Goal: Communication & Community: Answer question/provide support

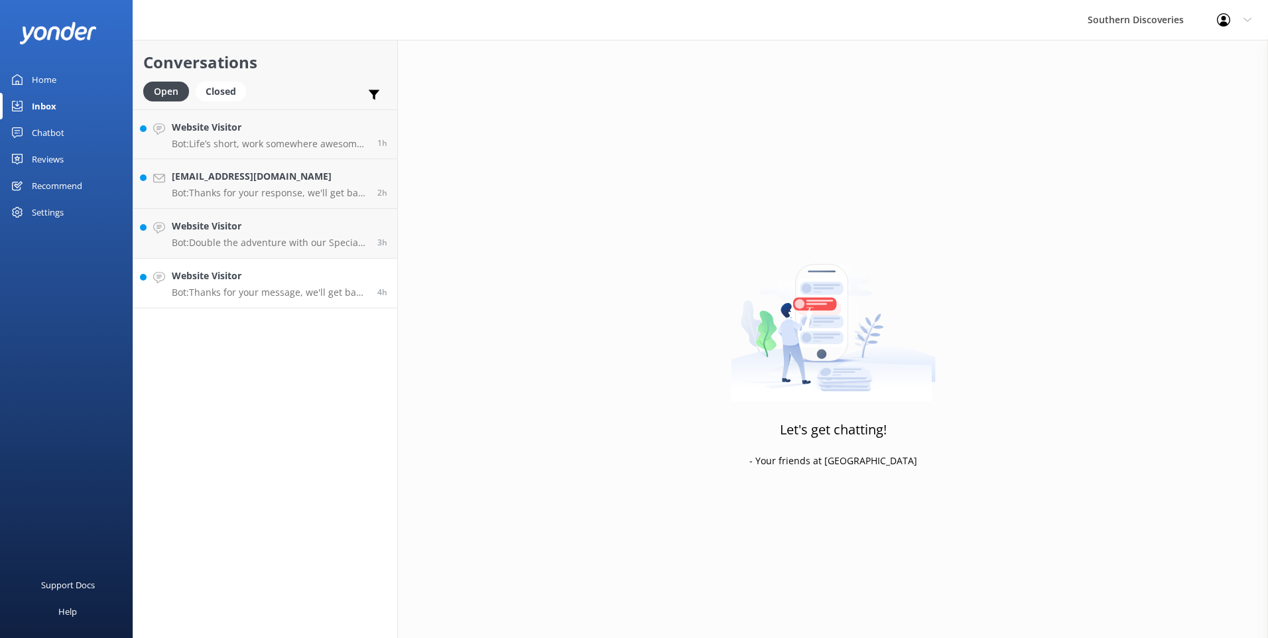
drag, startPoint x: 194, startPoint y: 292, endPoint x: 207, endPoint y: 278, distance: 19.2
click at [195, 290] on p "Bot: Thanks for your message, we'll get back to you as soon as we can. You're a…" at bounding box center [270, 292] width 196 height 12
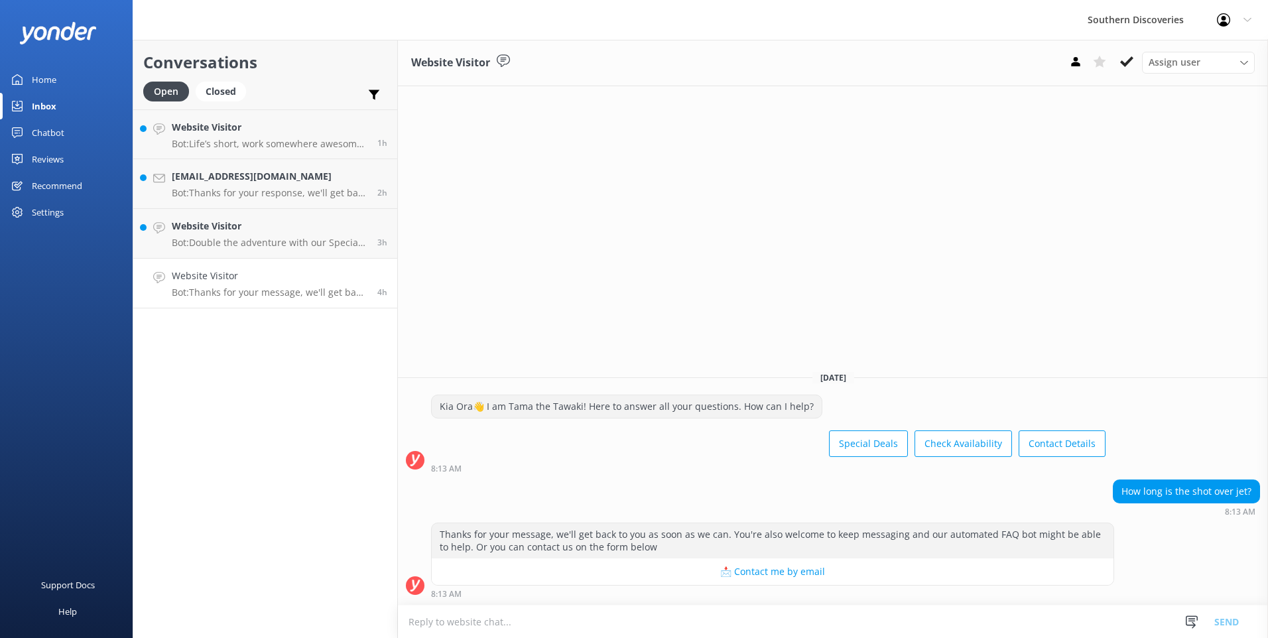
click at [745, 622] on textarea at bounding box center [833, 621] width 870 height 32
click at [410, 627] on textarea "The Shotover Jet boat ride, lasts for about 25-30 minute. You can find all the …" at bounding box center [833, 621] width 870 height 33
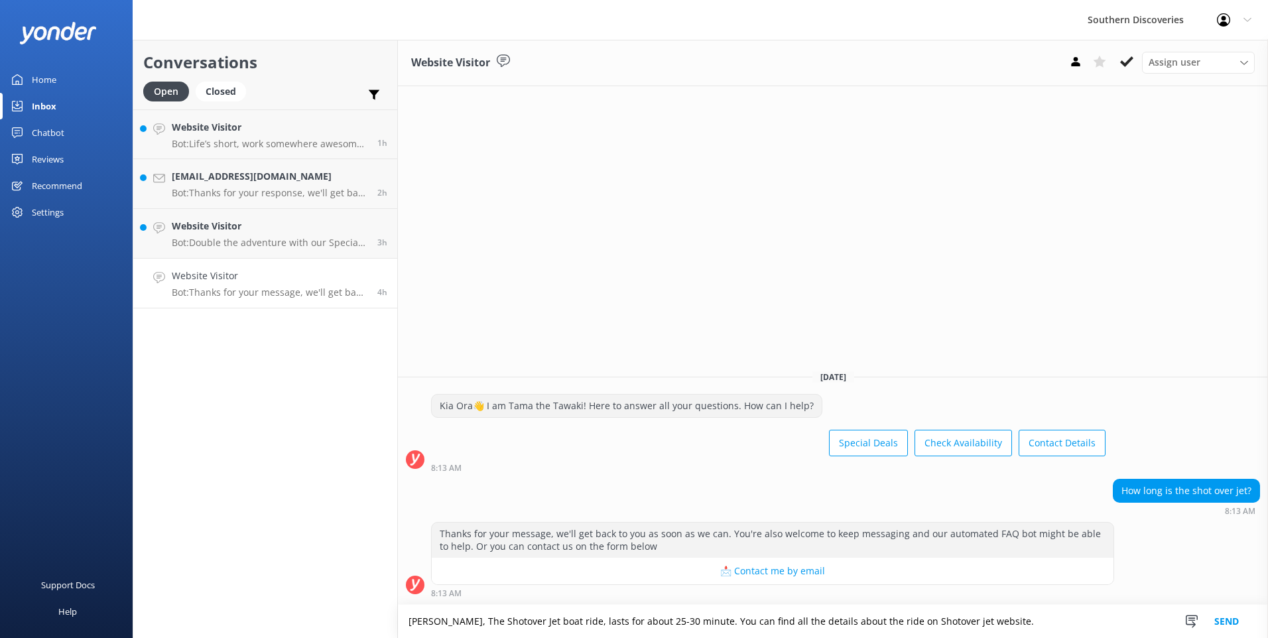
click at [1026, 630] on textarea "[PERSON_NAME], The Shotover Jet boat ride, lasts for about 25-30 minute. You ca…" at bounding box center [833, 621] width 870 height 33
type textarea "[PERSON_NAME], The Shotover Jet boat ride, lasts for about 25-30 minute. You ca…"
click at [1229, 621] on button "Send" at bounding box center [1227, 621] width 50 height 33
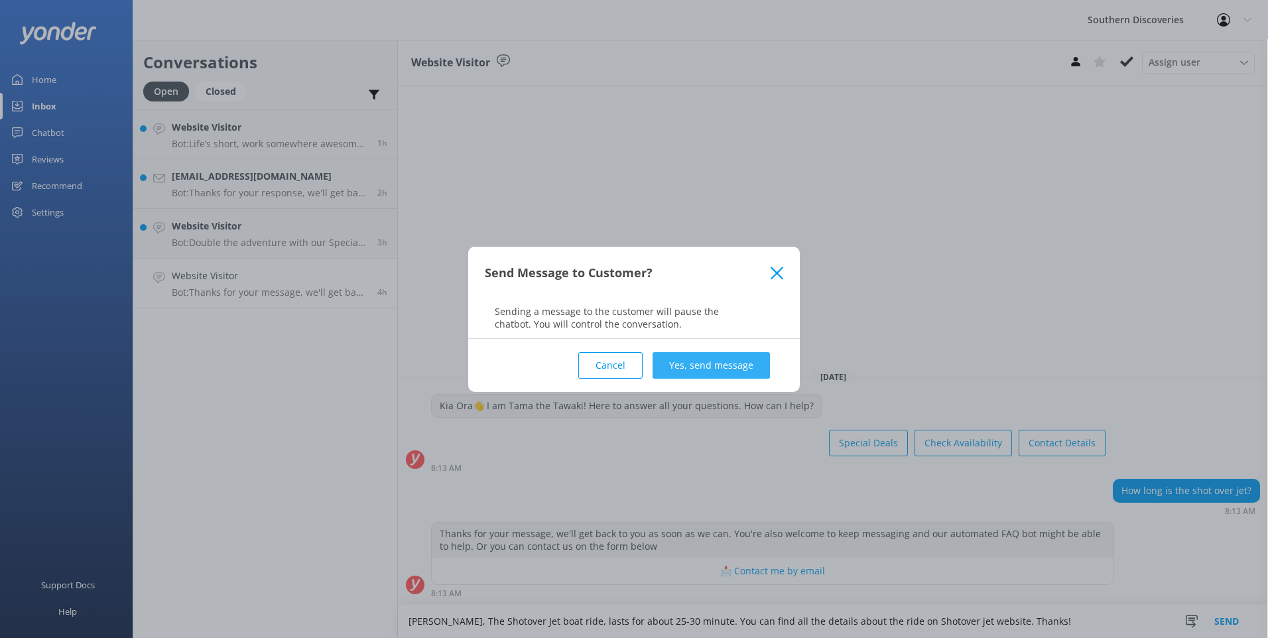
drag, startPoint x: 726, startPoint y: 369, endPoint x: 710, endPoint y: 360, distance: 18.1
click at [725, 367] on button "Yes, send message" at bounding box center [710, 365] width 117 height 27
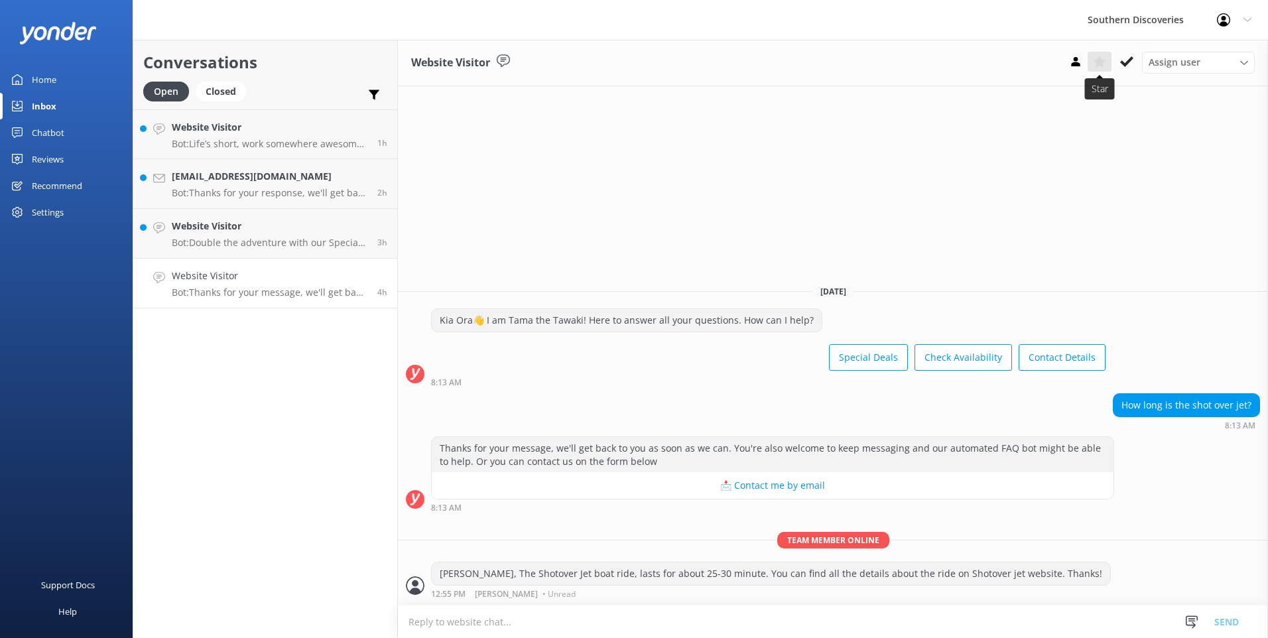
drag, startPoint x: 1122, startPoint y: 60, endPoint x: 1107, endPoint y: 64, distance: 15.9
click at [1123, 60] on icon at bounding box center [1126, 61] width 13 height 13
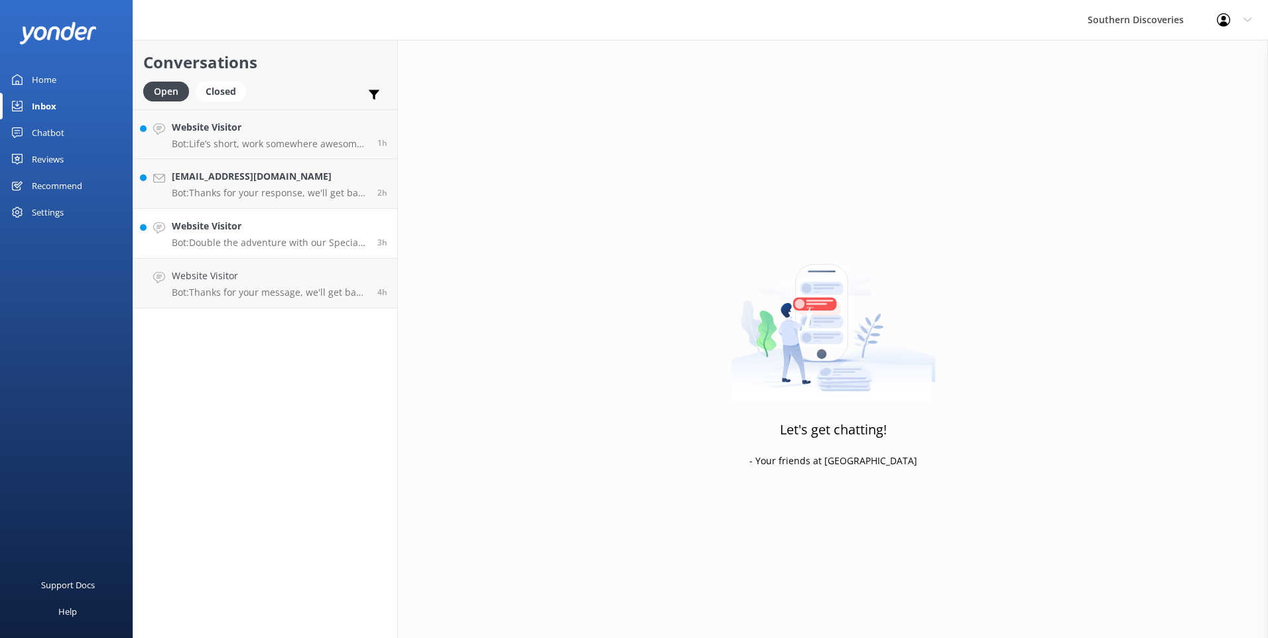
click at [241, 232] on h4 "Website Visitor" at bounding box center [270, 226] width 196 height 15
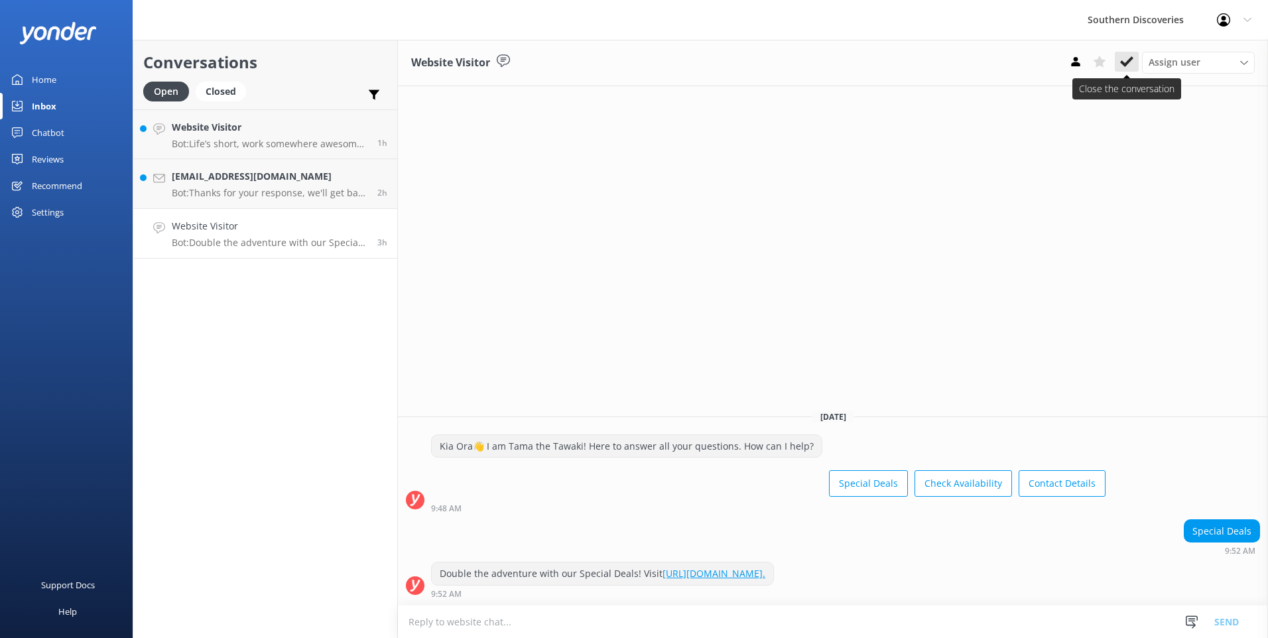
click at [1133, 62] on icon at bounding box center [1126, 61] width 13 height 13
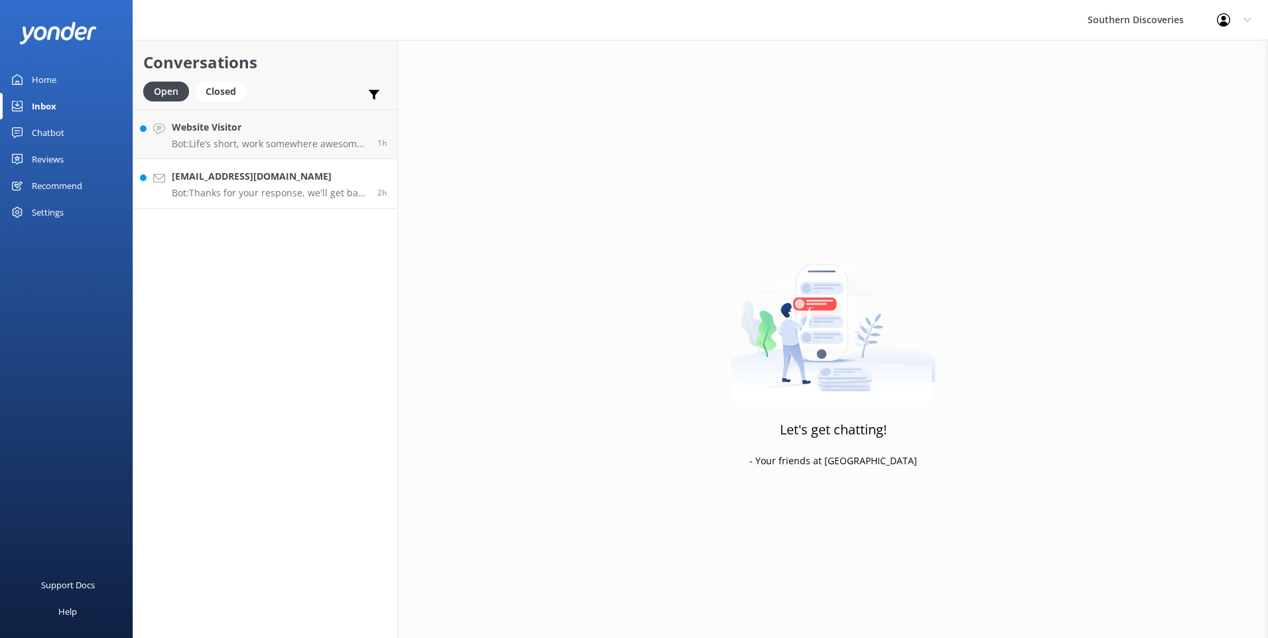
click at [322, 174] on h4 "[EMAIL_ADDRESS][DOMAIN_NAME]" at bounding box center [270, 176] width 196 height 15
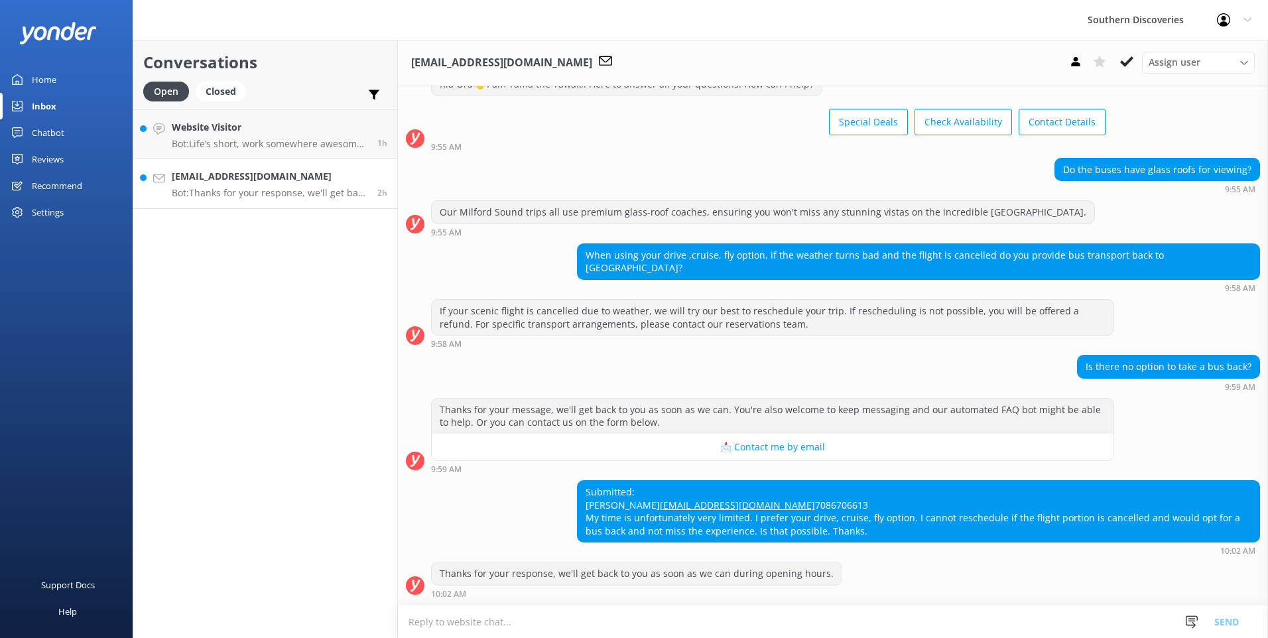
scroll to position [61, 0]
click at [465, 618] on textarea at bounding box center [833, 621] width 870 height 32
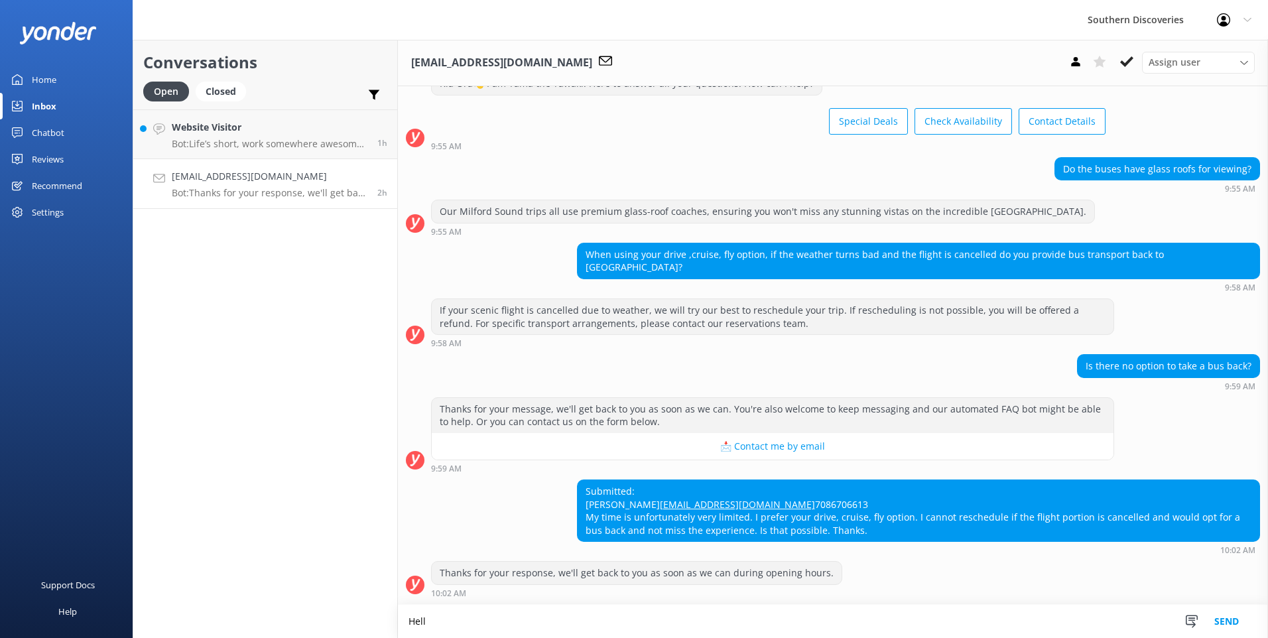
scroll to position [62, 0]
type textarea "H"
drag, startPoint x: 543, startPoint y: 622, endPoint x: 564, endPoint y: 631, distance: 23.2
click at [564, 631] on textarea "[PERSON_NAME], As you can check on our" at bounding box center [833, 621] width 870 height 33
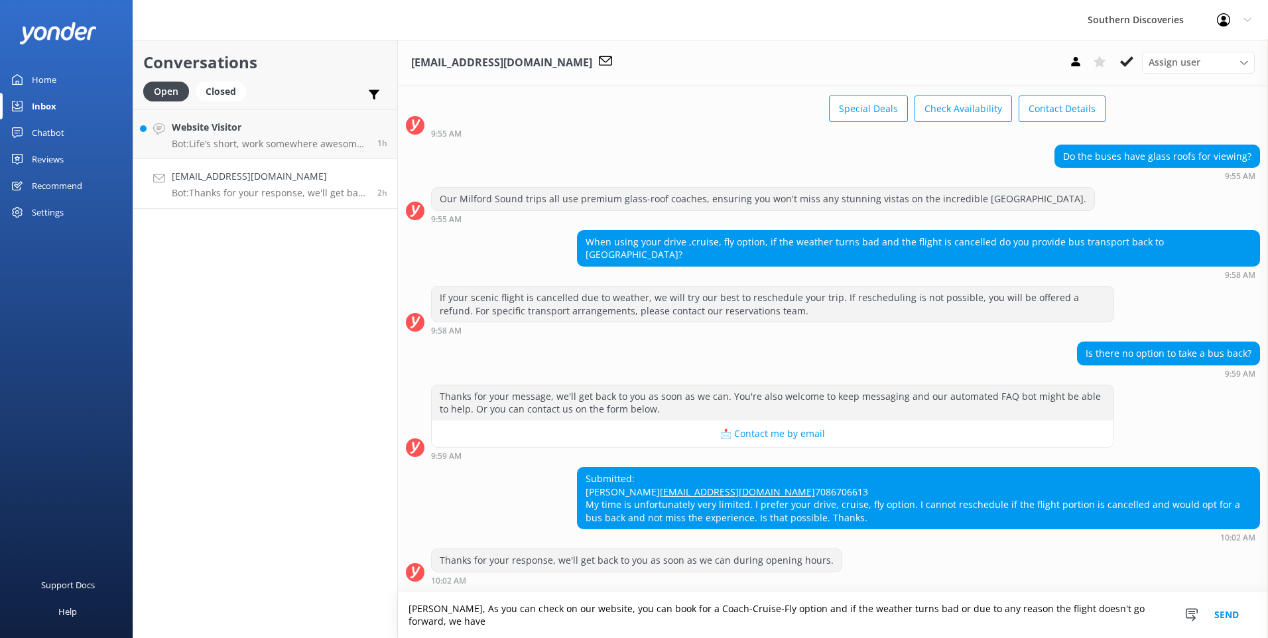
scroll to position [74, 0]
click at [460, 624] on textarea "[PERSON_NAME], as you can check on our website, you can book for a Coach-Cruise…" at bounding box center [833, 615] width 870 height 46
drag, startPoint x: 915, startPoint y: 625, endPoint x: 930, endPoint y: 620, distance: 15.9
click at [928, 621] on textarea "[PERSON_NAME], as you can check on our website, you can book for a Coach-Cruise…" at bounding box center [833, 615] width 870 height 46
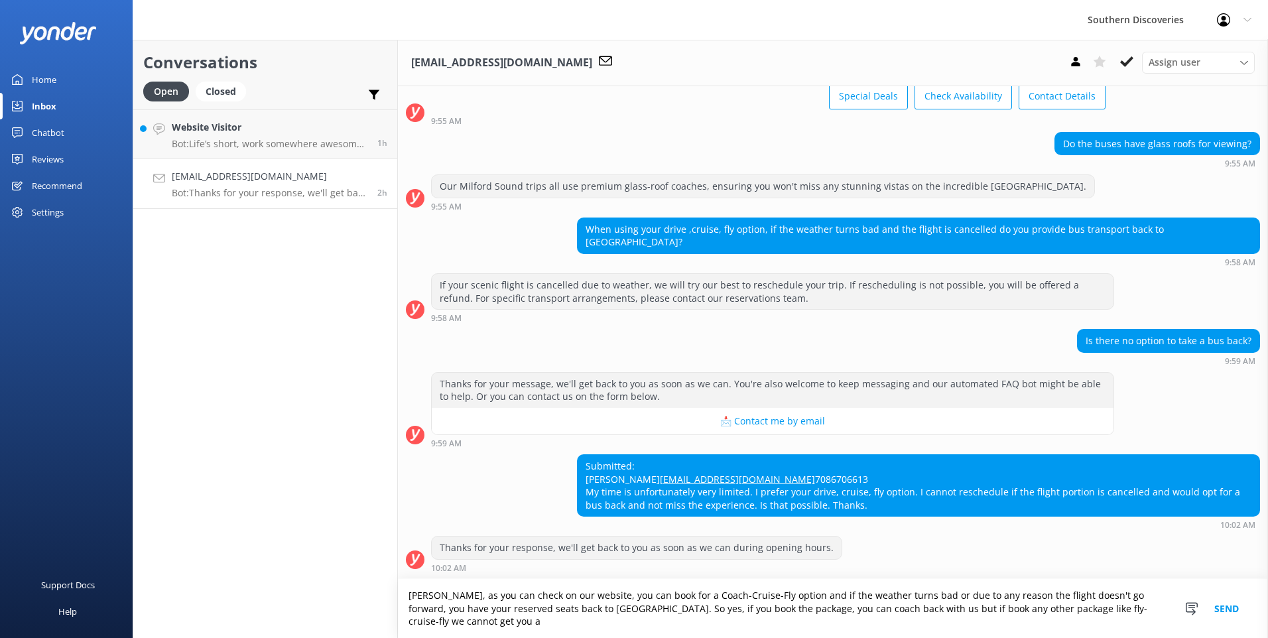
scroll to position [88, 0]
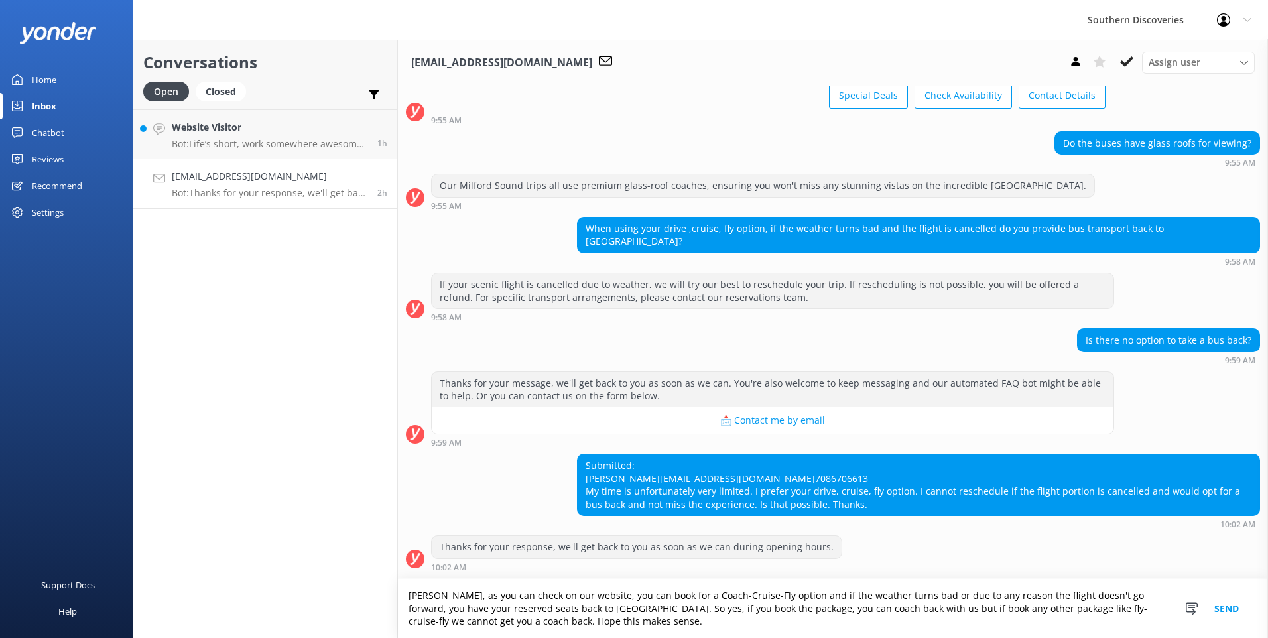
type textarea "[PERSON_NAME], as you can check on our website, you can book for a Coach-Cruise…"
click at [1232, 611] on button "Send" at bounding box center [1227, 608] width 50 height 59
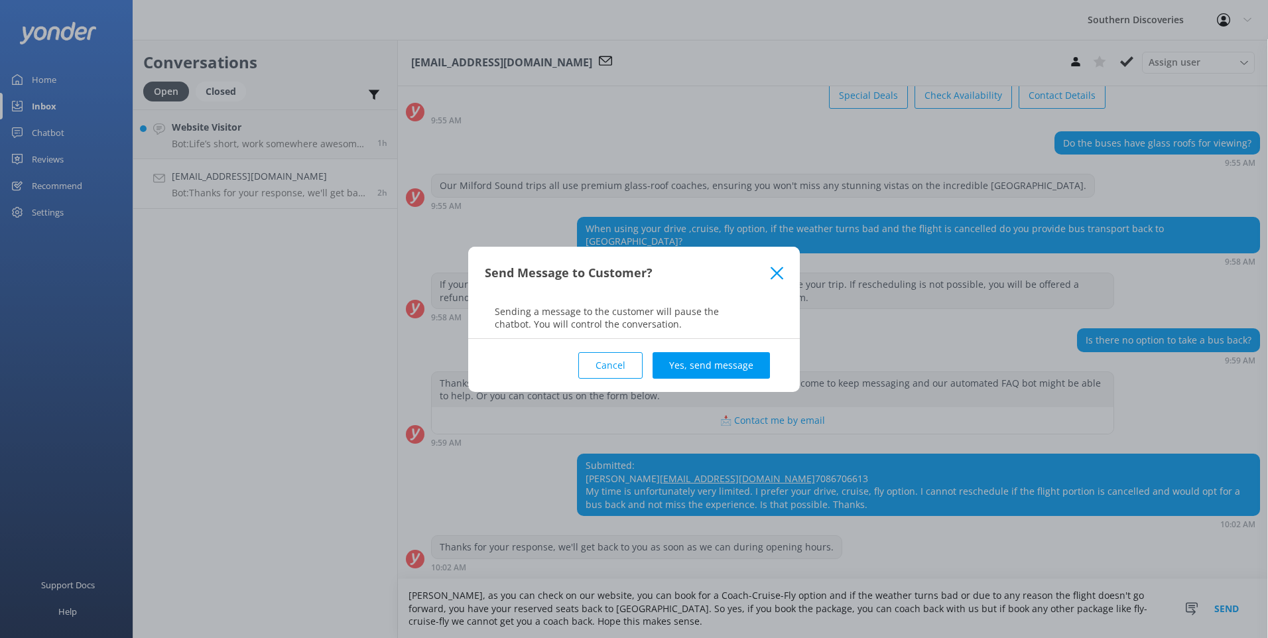
drag, startPoint x: 718, startPoint y: 358, endPoint x: 752, endPoint y: 345, distance: 36.1
click at [719, 355] on button "Yes, send message" at bounding box center [710, 365] width 117 height 27
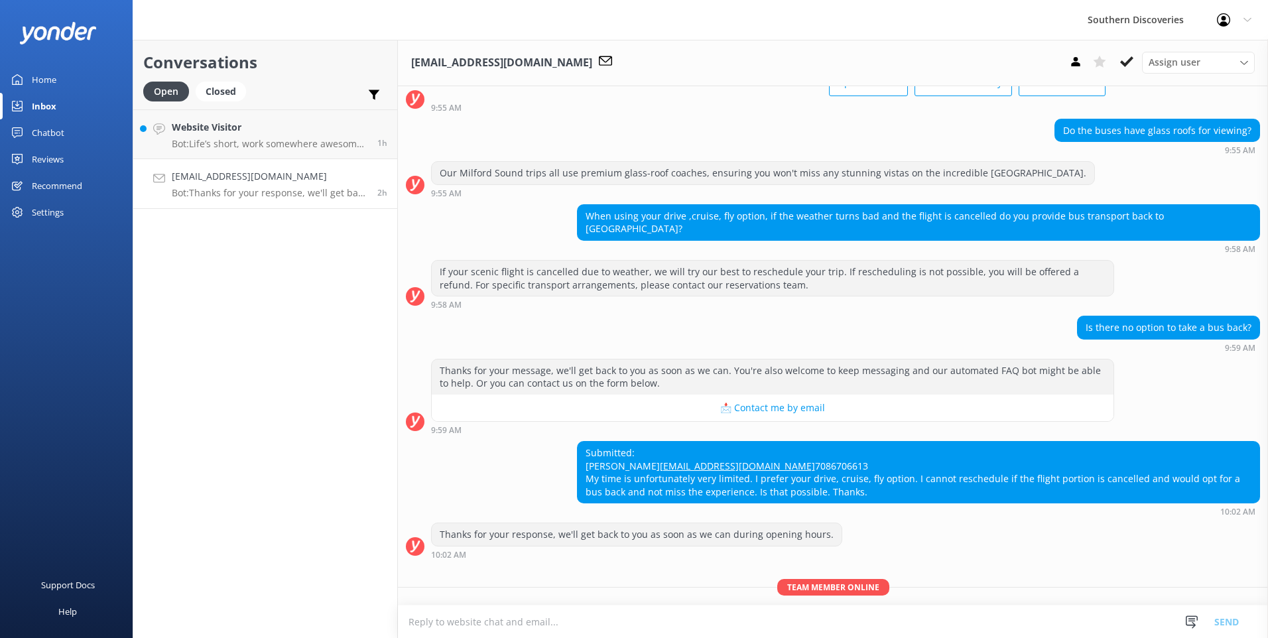
scroll to position [173, 0]
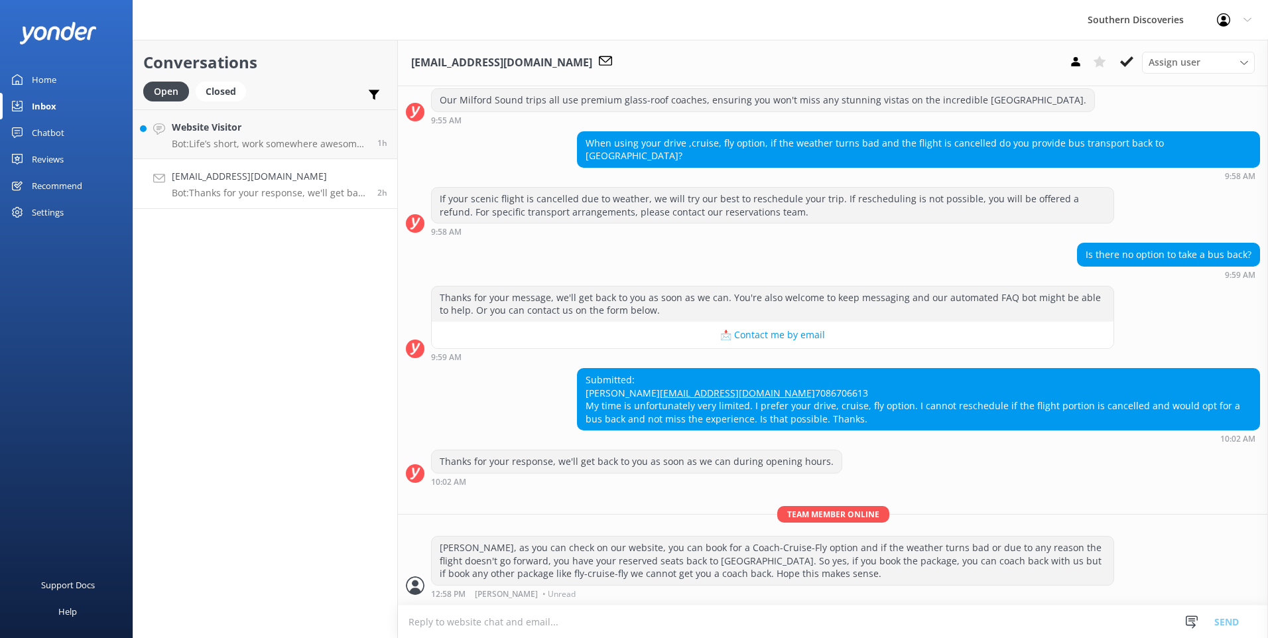
click at [1128, 59] on icon at bounding box center [1126, 61] width 13 height 13
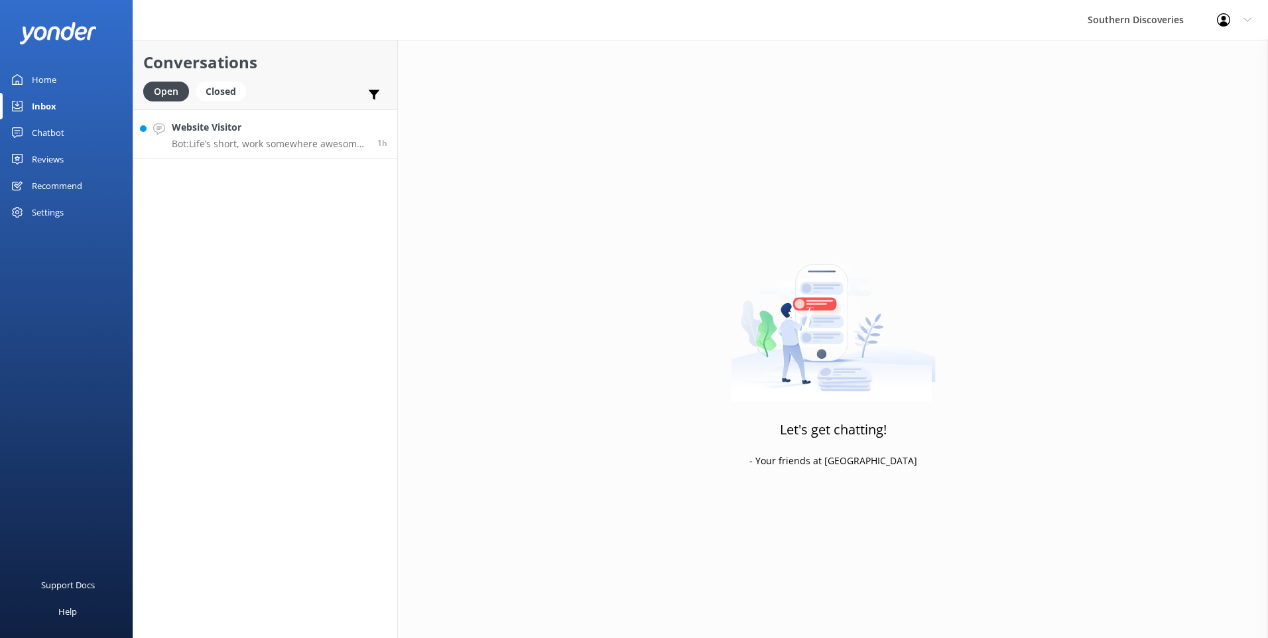
click at [289, 135] on h4 "Website Visitor" at bounding box center [270, 127] width 196 height 15
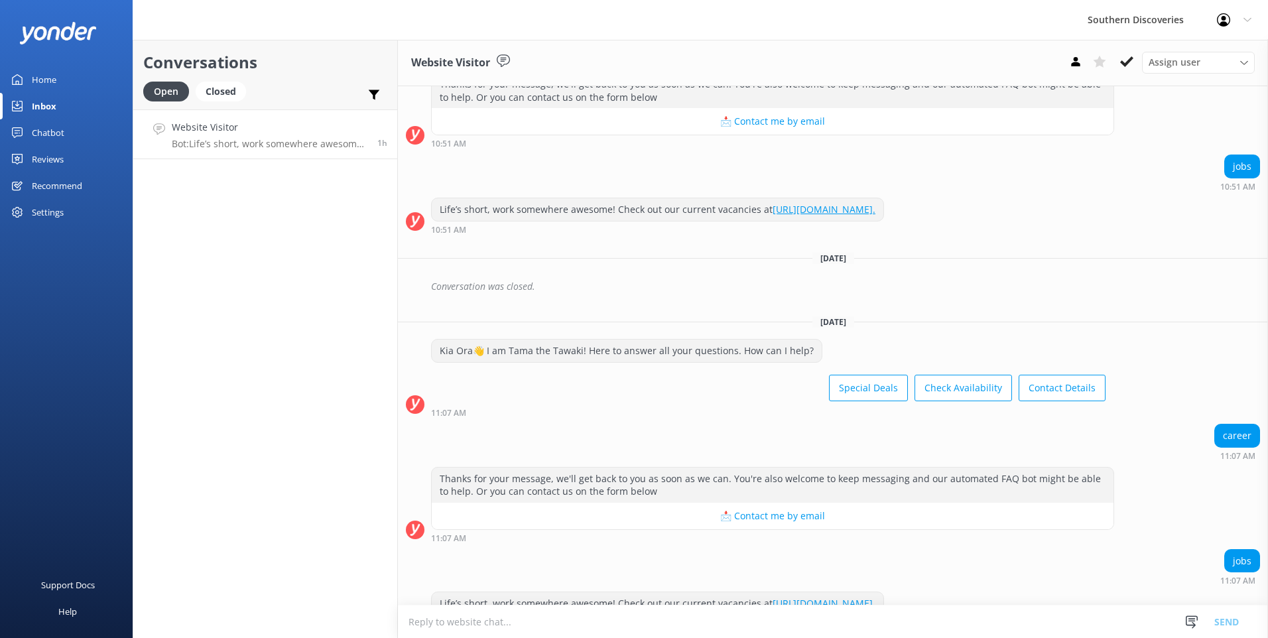
scroll to position [206, 0]
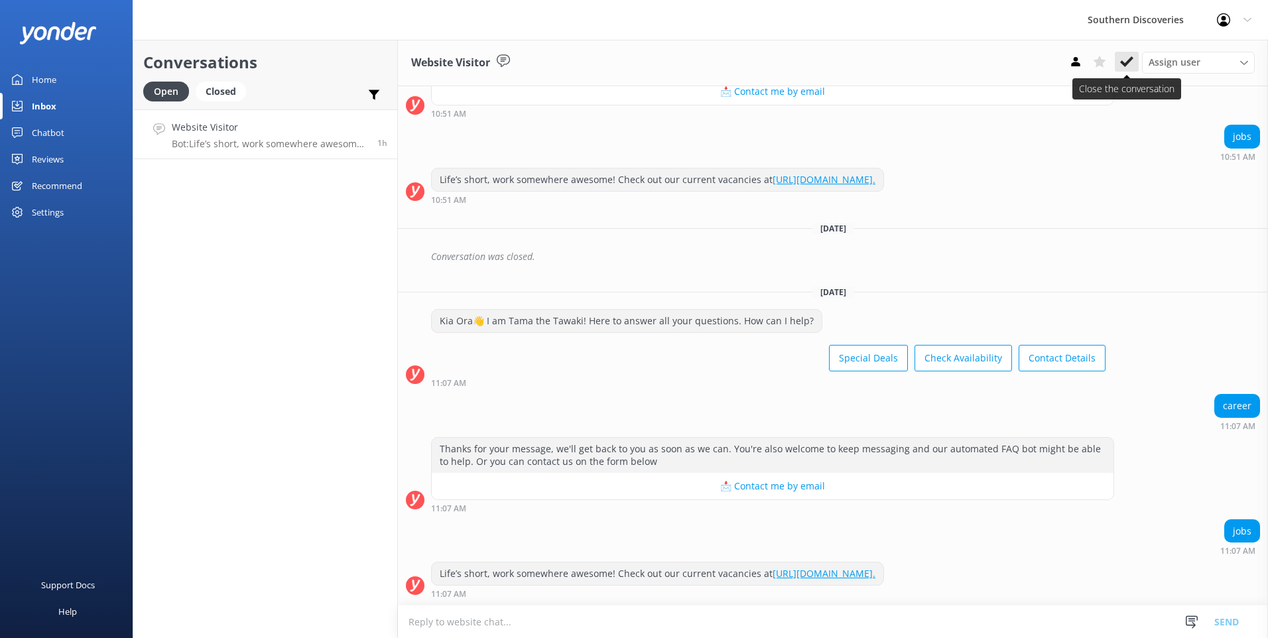
click at [1130, 64] on icon at bounding box center [1126, 61] width 13 height 13
